Goal: Obtain resource: Obtain resource

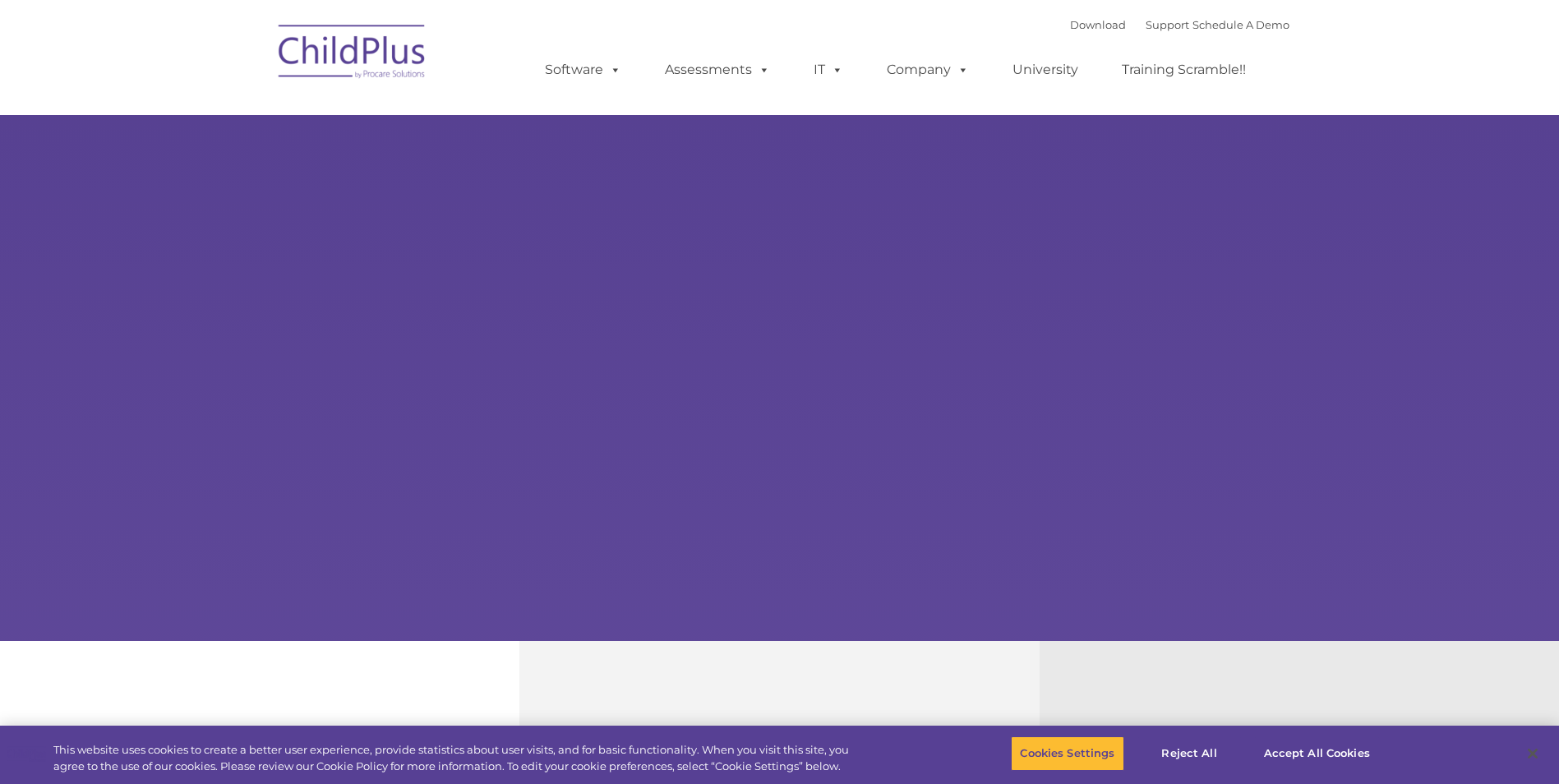
select select "MEDIUM"
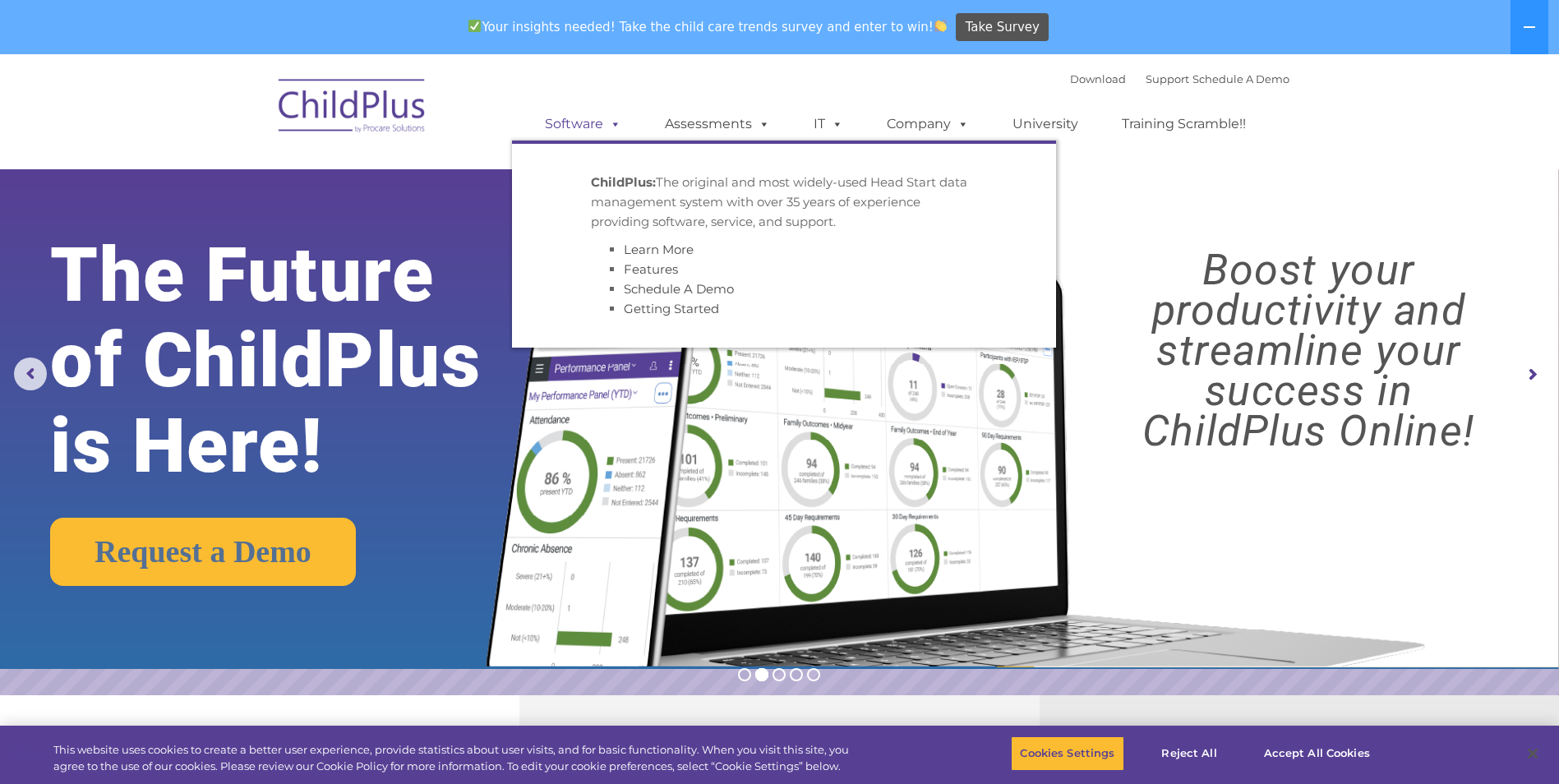
click at [591, 120] on link "Software" at bounding box center [583, 124] width 109 height 33
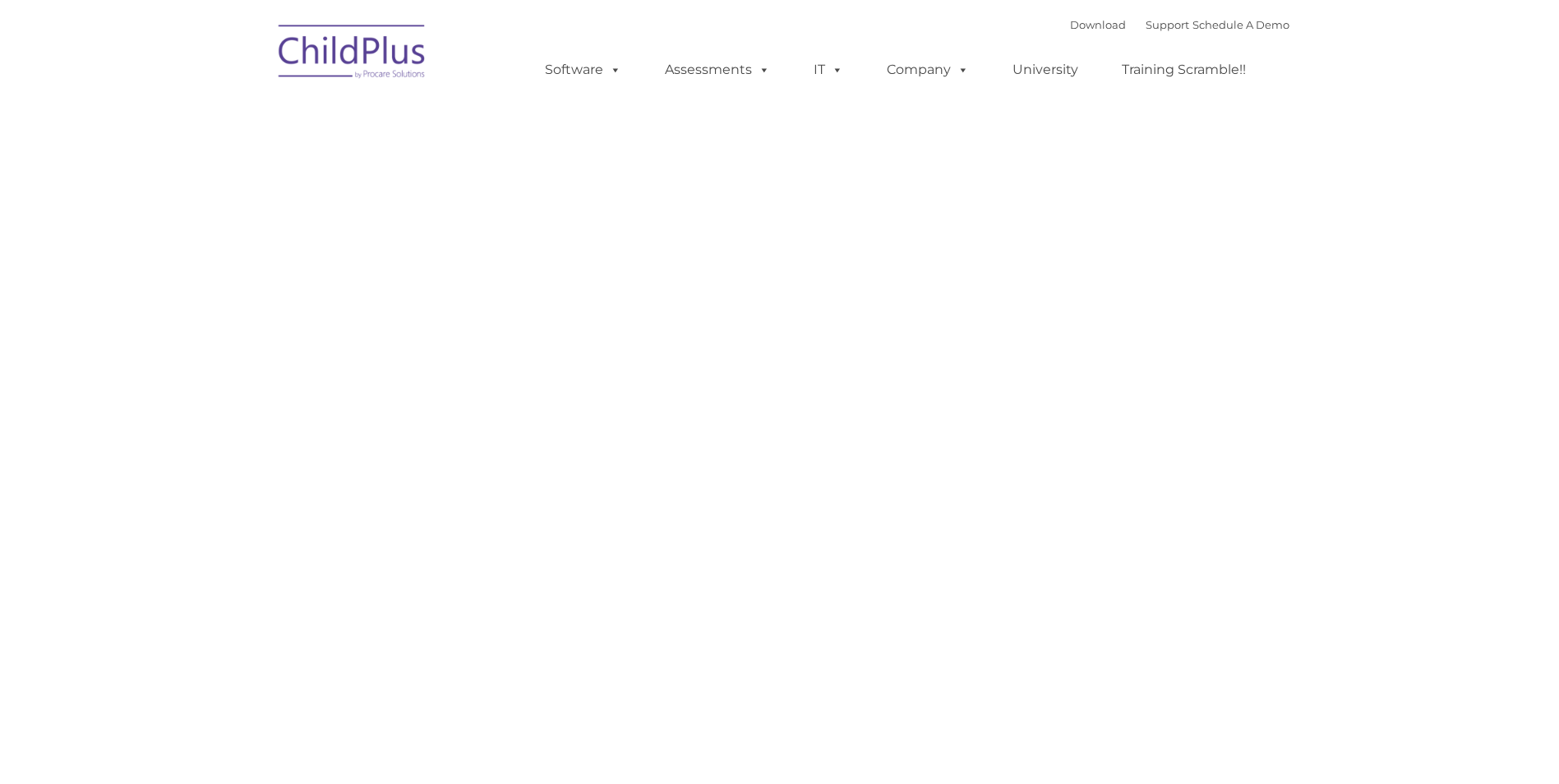
type input ""
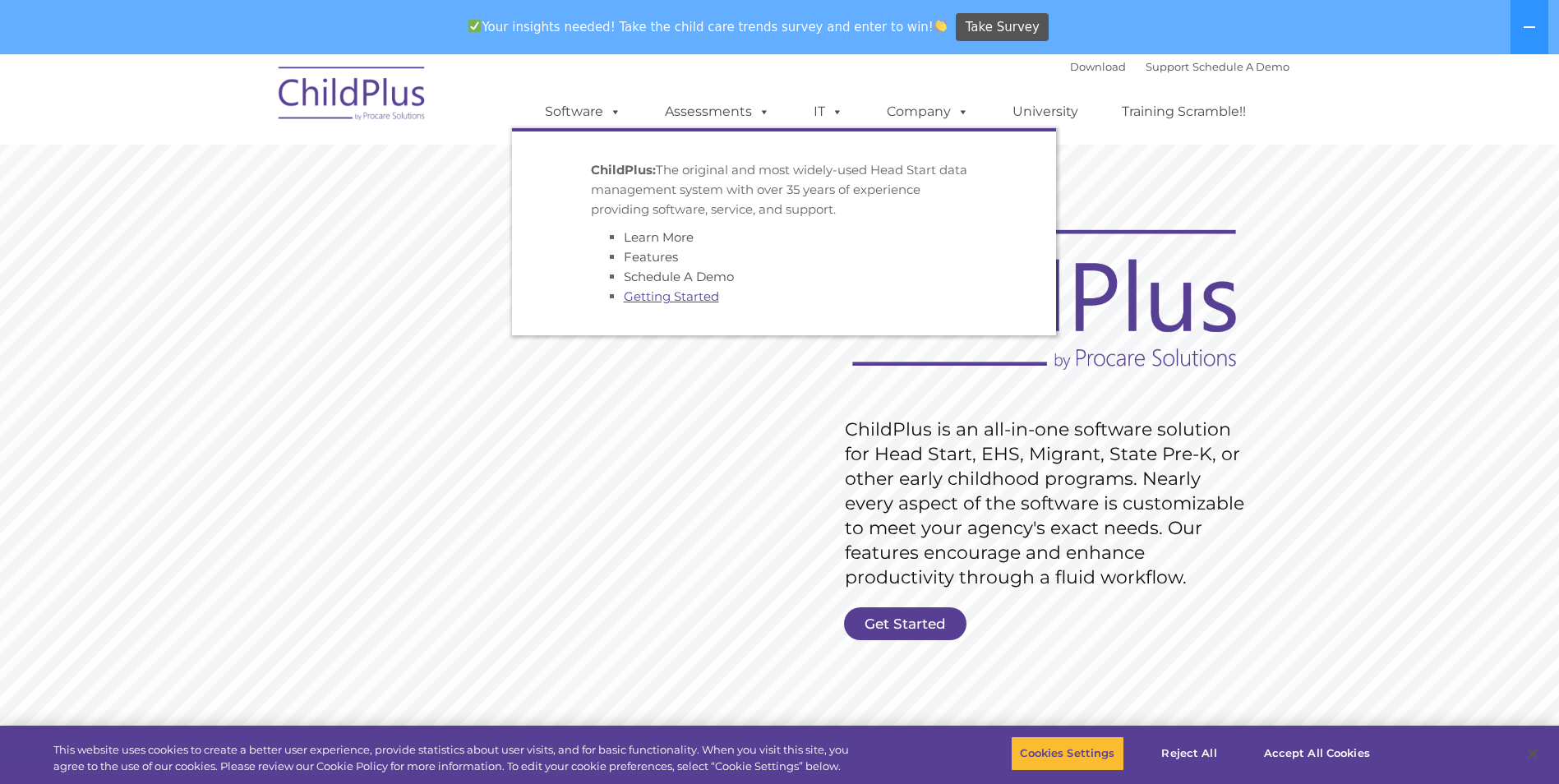
click at [650, 292] on link "Getting Started" at bounding box center [671, 296] width 95 height 15
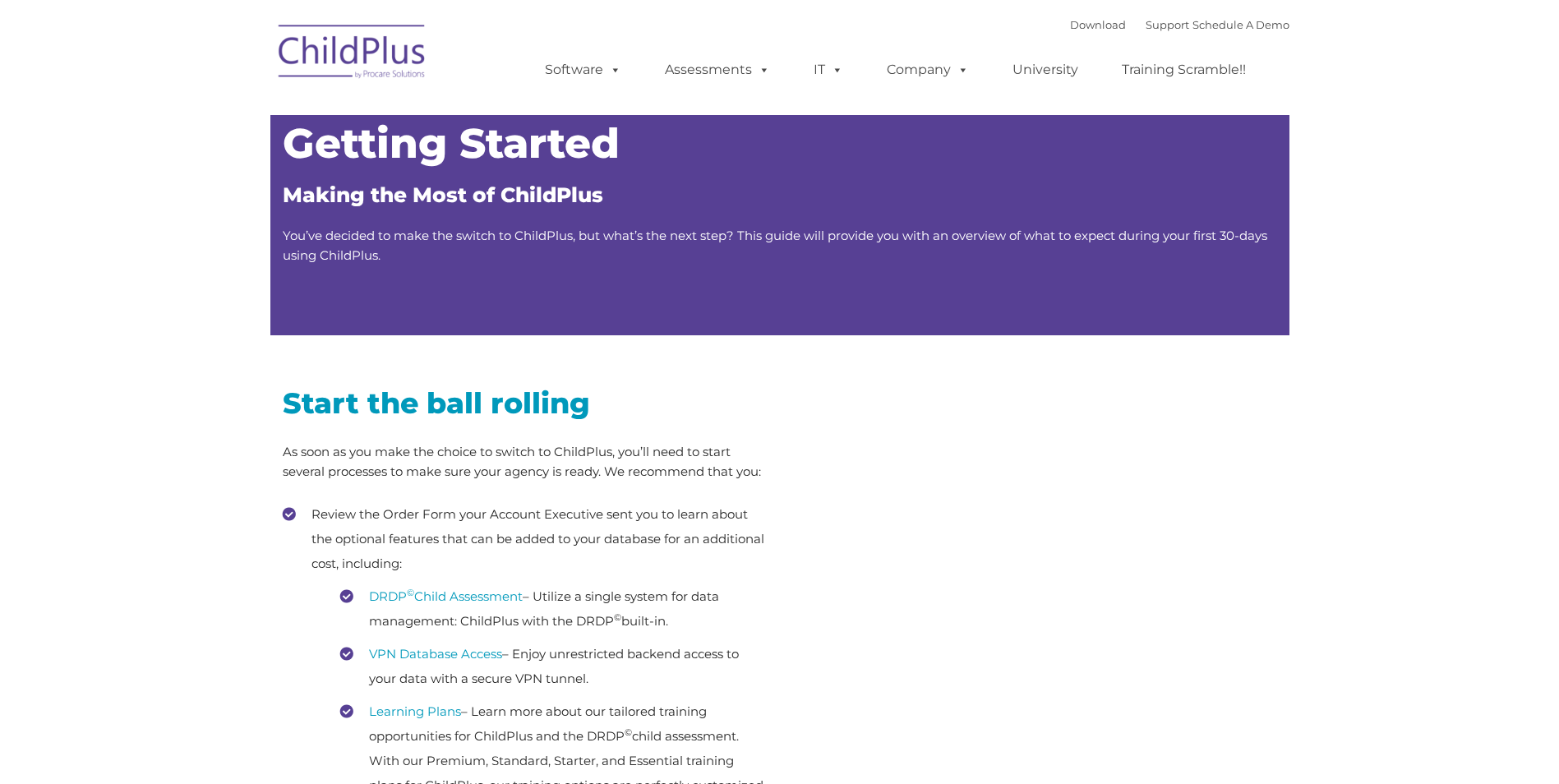
type input ""
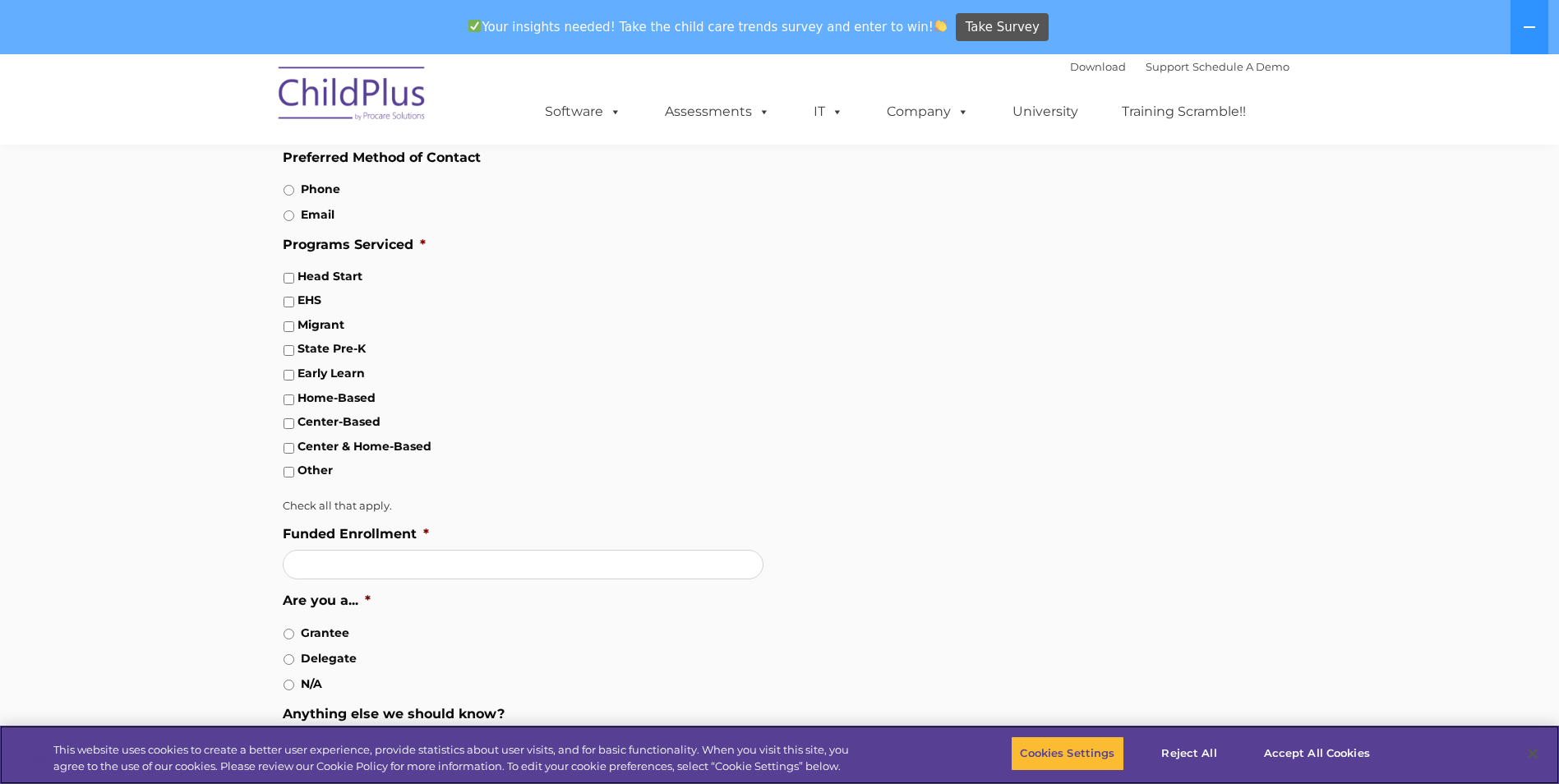
scroll to position [715, 0]
click at [1074, 65] on link "Download" at bounding box center [1098, 66] width 56 height 13
